Goal: Use online tool/utility: Utilize a website feature to perform a specific function

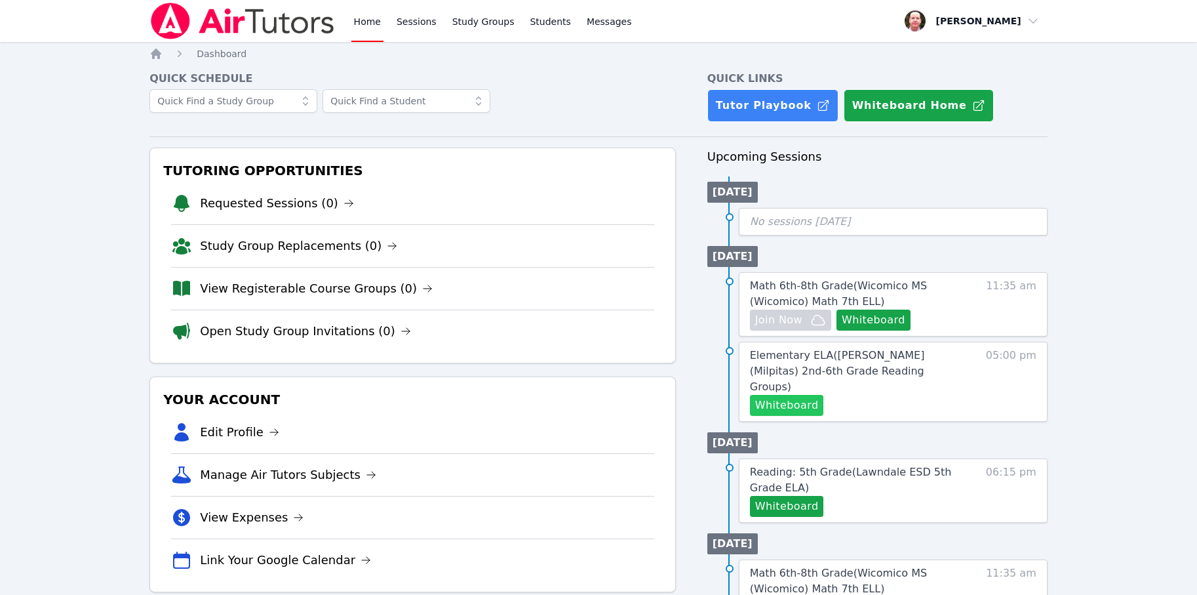
click at [729, 395] on button "Whiteboard" at bounding box center [787, 405] width 74 height 21
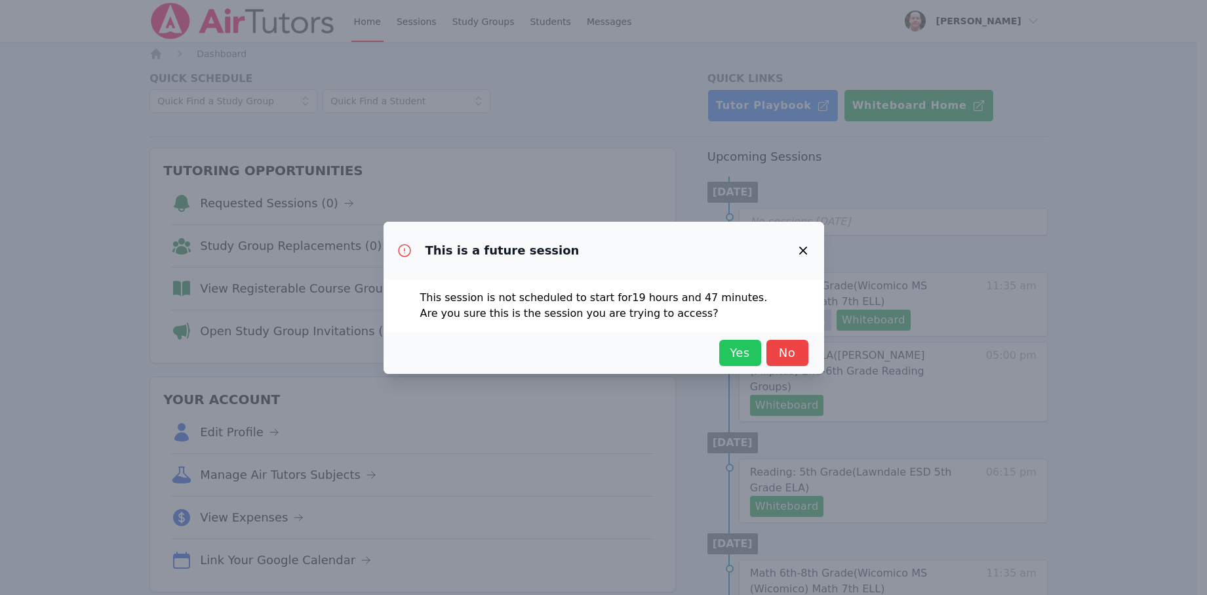
click at [729, 353] on span "Yes" at bounding box center [740, 352] width 29 height 18
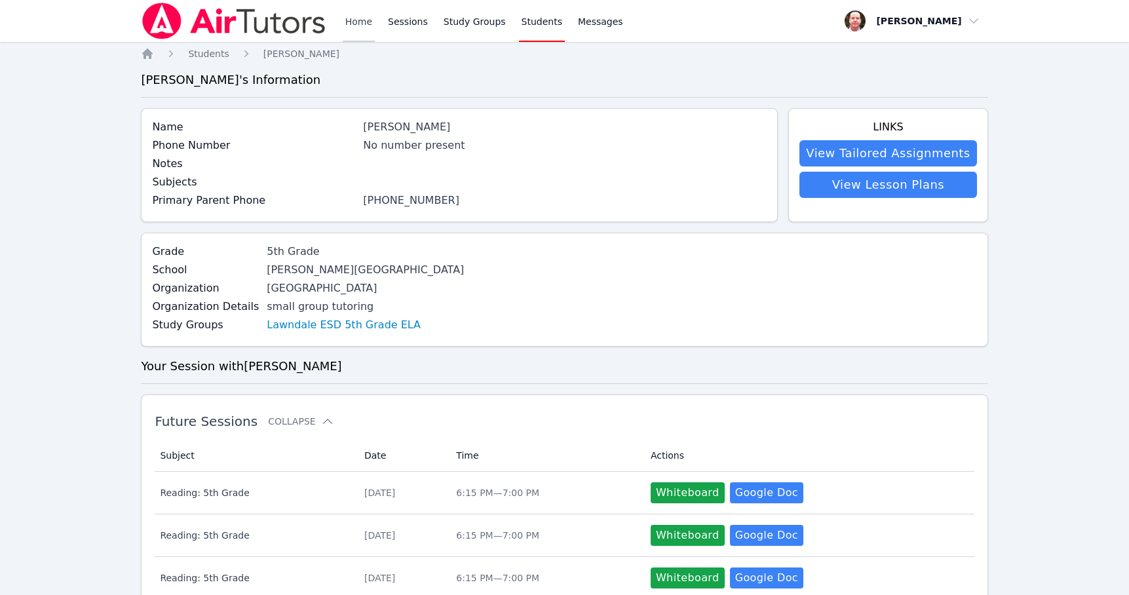
click at [357, 22] on link "Home" at bounding box center [359, 21] width 32 height 42
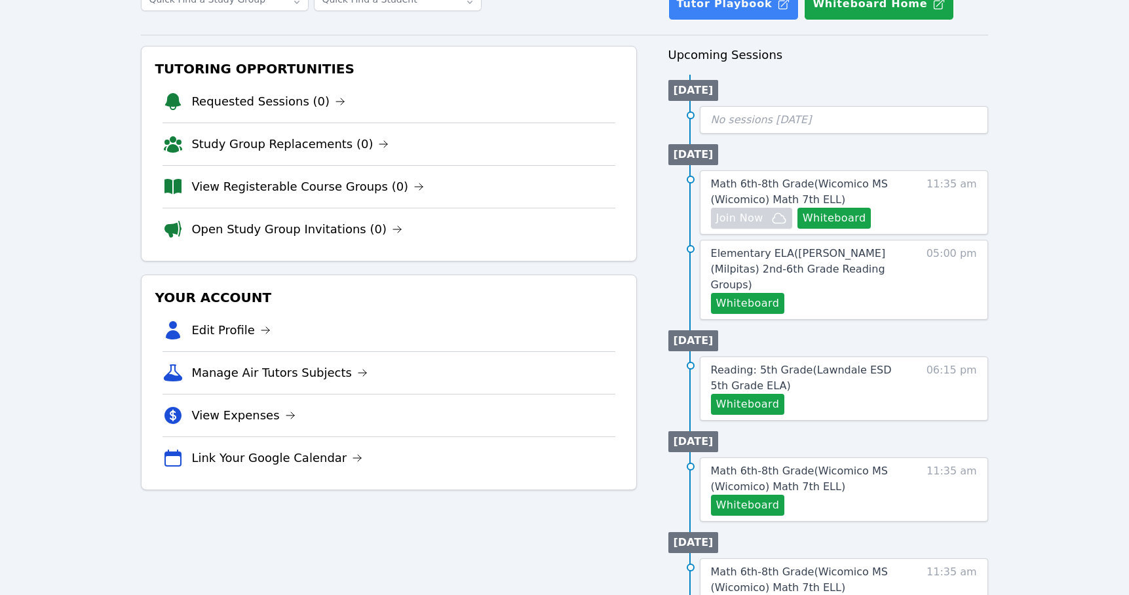
scroll to position [102, 0]
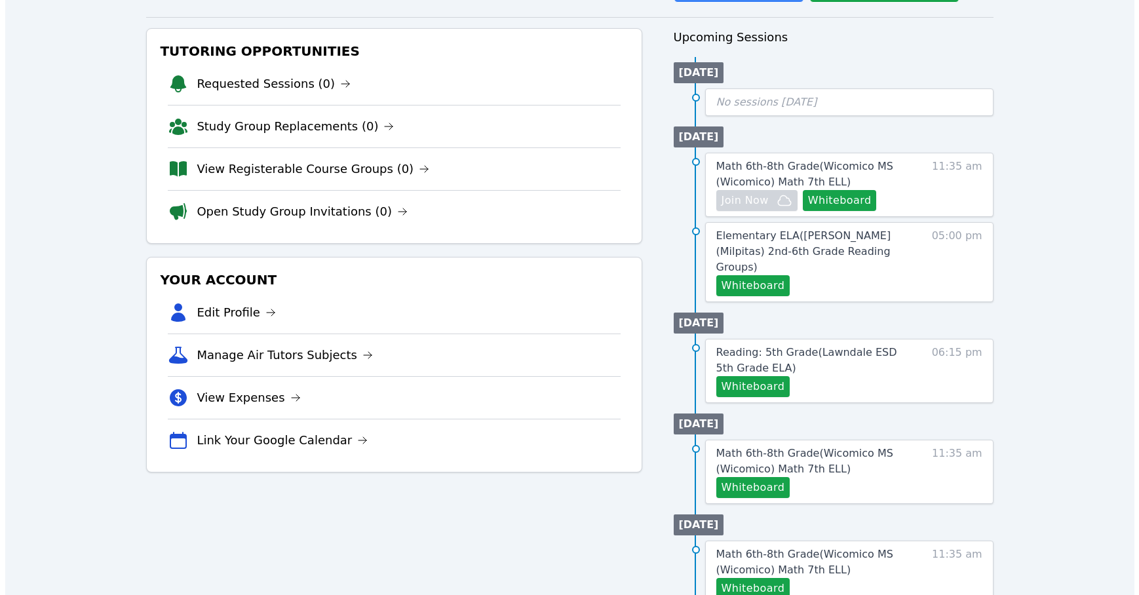
scroll to position [128, 0]
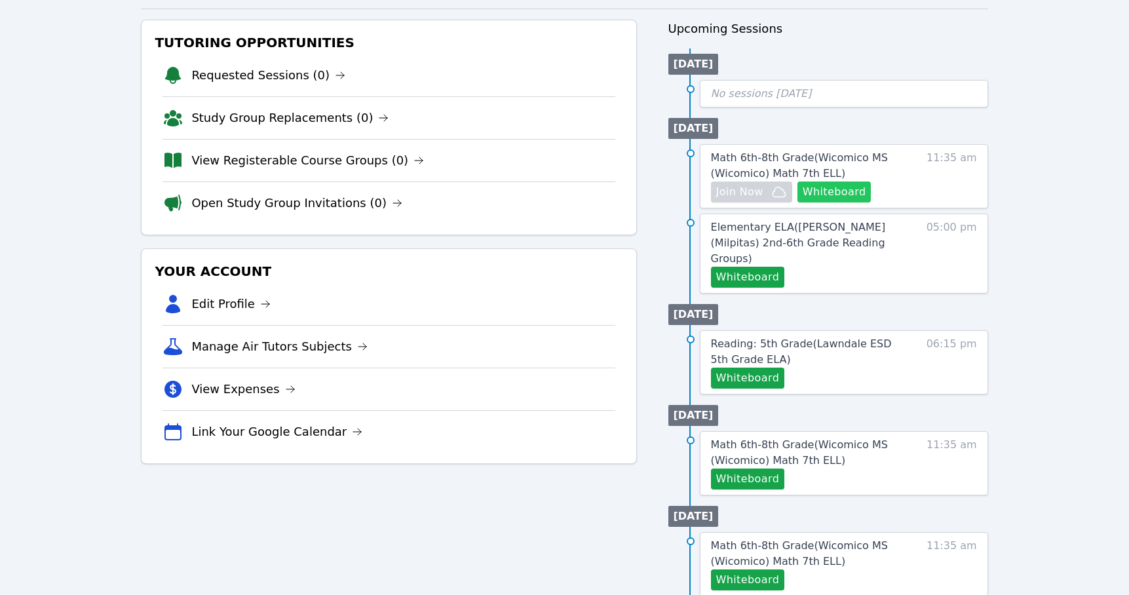
click at [837, 192] on button "Whiteboard" at bounding box center [835, 192] width 74 height 21
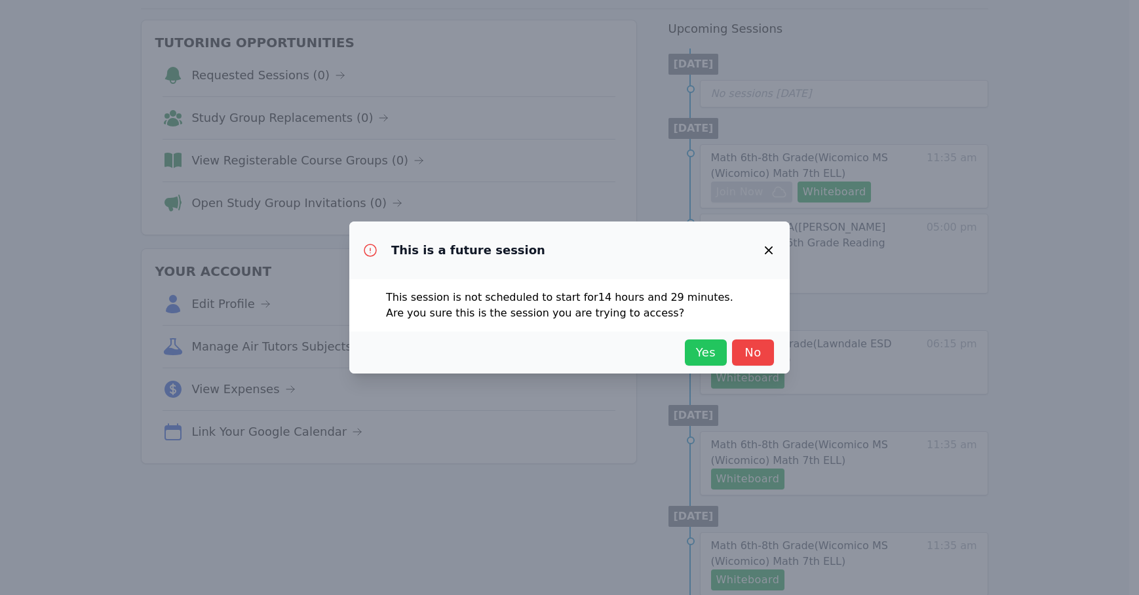
click at [711, 348] on span "Yes" at bounding box center [706, 352] width 29 height 18
